Goal: Find contact information: Find contact information

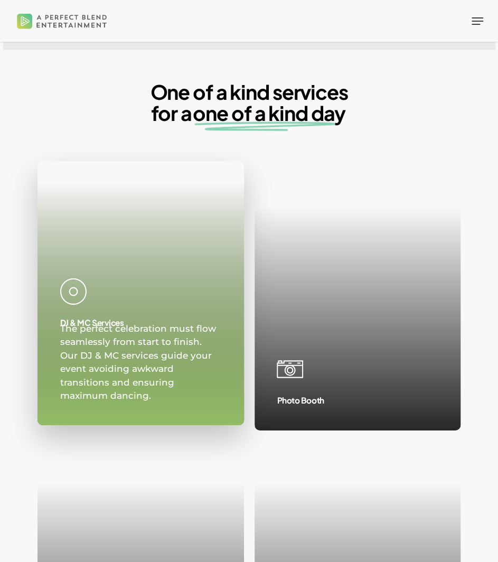
scroll to position [1106, 0]
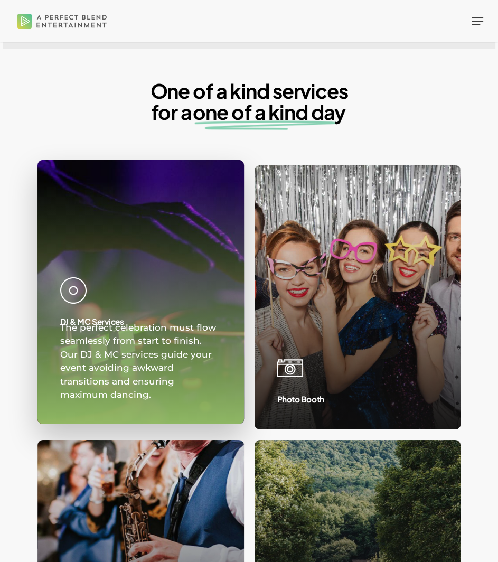
click at [191, 268] on link at bounding box center [141, 292] width 206 height 263
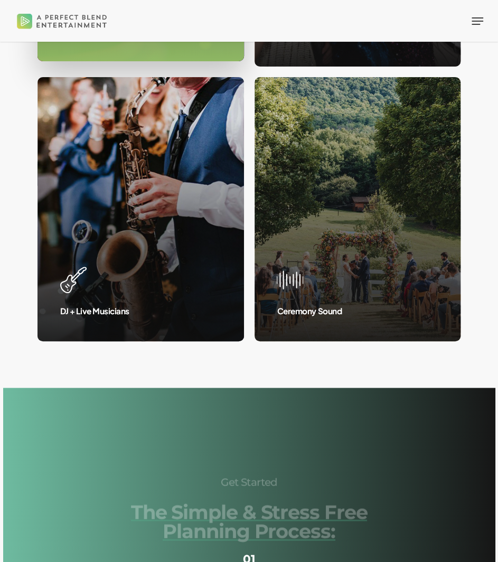
scroll to position [1471, 0]
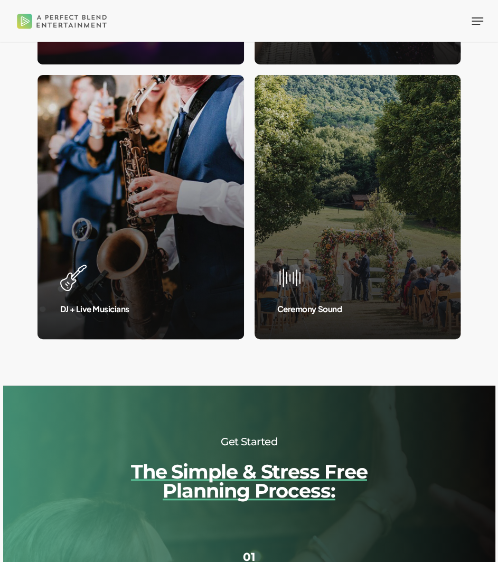
click at [192, 370] on div at bounding box center [249, 35] width 492 height 702
click at [160, 360] on div "One of a kind services for a one of a kind day DJ & MC Services The perfect cel…" at bounding box center [250, 38] width 424 height 645
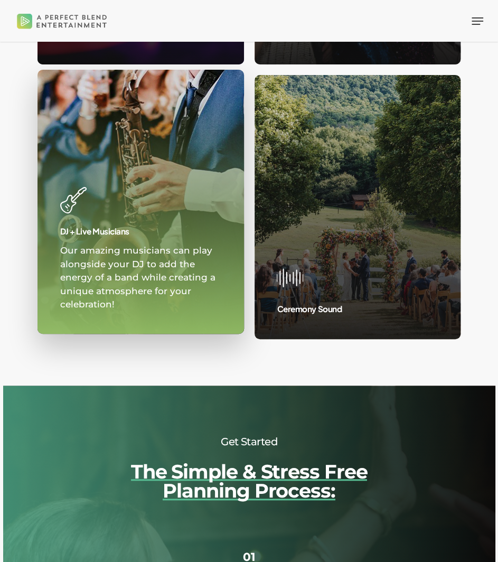
click at [127, 333] on link at bounding box center [141, 201] width 206 height 263
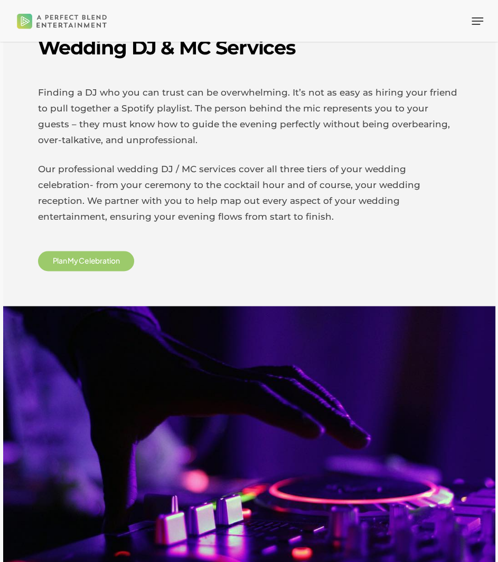
scroll to position [310, 0]
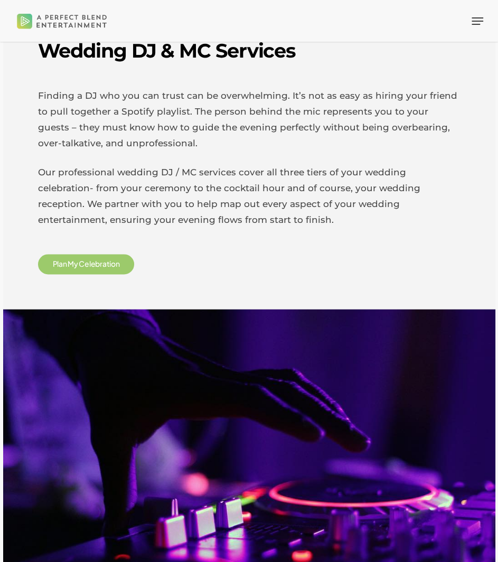
click at [107, 264] on span "t" at bounding box center [108, 263] width 3 height 7
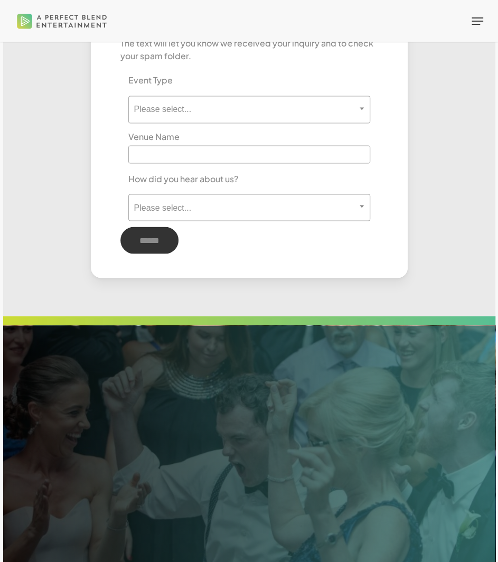
scroll to position [614, 0]
